Goal: Task Accomplishment & Management: Use online tool/utility

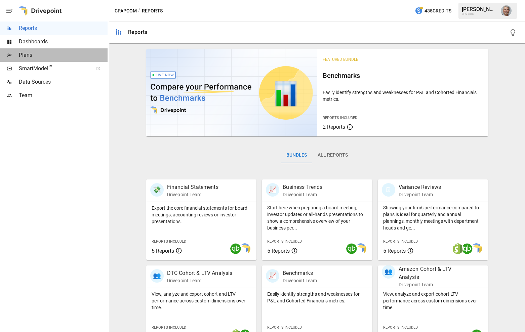
click at [43, 58] on span "Plans" at bounding box center [63, 55] width 89 height 8
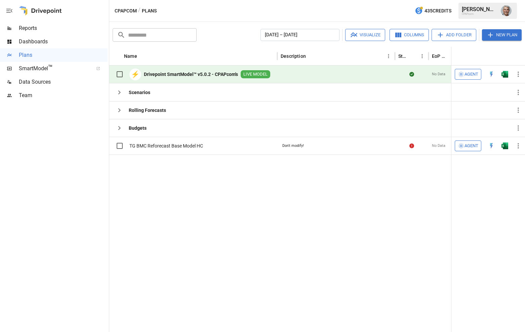
click at [166, 73] on b "Drivepoint SmartModel™ v5.0.2 - CPAPcom's" at bounding box center [191, 74] width 94 height 7
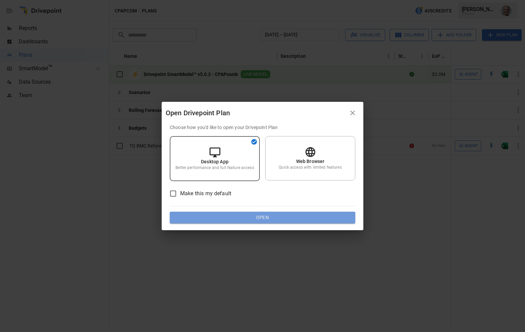
click at [281, 219] on button "Open" at bounding box center [263, 218] width 186 height 12
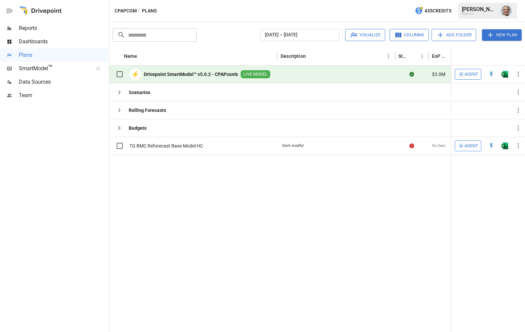
click at [256, 72] on span "LIVE MODEL" at bounding box center [256, 74] width 30 height 6
click at [199, 71] on b "Drivepoint SmartModel™ v5.0.2 - CPAPcom's" at bounding box center [191, 74] width 94 height 7
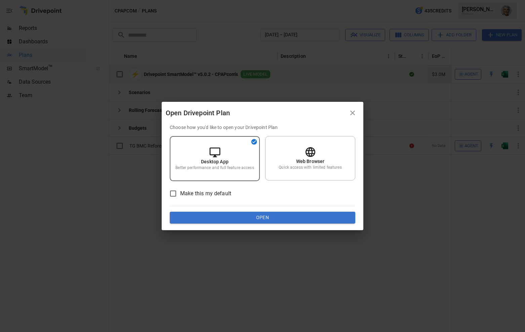
click at [202, 194] on span "Make this my default" at bounding box center [205, 194] width 51 height 8
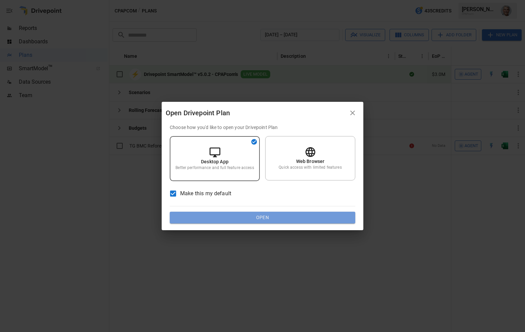
click at [224, 219] on button "Open" at bounding box center [263, 218] width 186 height 12
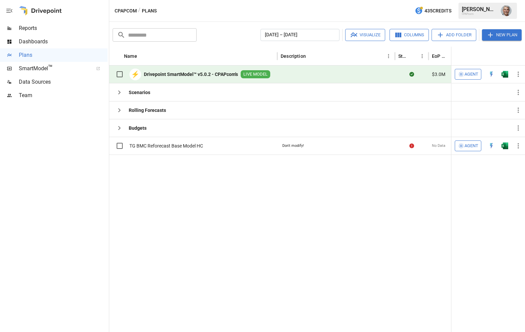
click at [171, 71] on b "Drivepoint SmartModel™ v5.0.2 - CPAPcom's" at bounding box center [191, 74] width 94 height 7
click at [168, 74] on b "Drivepoint SmartModel™ v5.0.2 - CPAPcom's" at bounding box center [191, 74] width 94 height 7
click at [229, 72] on b "Drivepoint SmartModel™ v5.0.2 - CPAPcom's" at bounding box center [191, 74] width 94 height 7
click at [518, 75] on icon "button" at bounding box center [518, 74] width 1 height 5
click at [518, 75] on div at bounding box center [262, 166] width 525 height 332
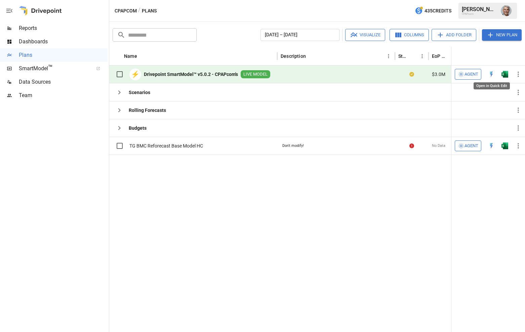
click at [491, 74] on img "Open in Quick Edit" at bounding box center [491, 74] width 7 height 7
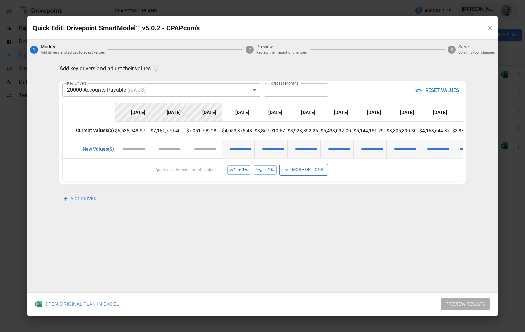
click at [90, 304] on div "OPEN ORIGINAL PLAN IN EXCEL" at bounding box center [77, 304] width 84 height 7
